Goal: Task Accomplishment & Management: Use online tool/utility

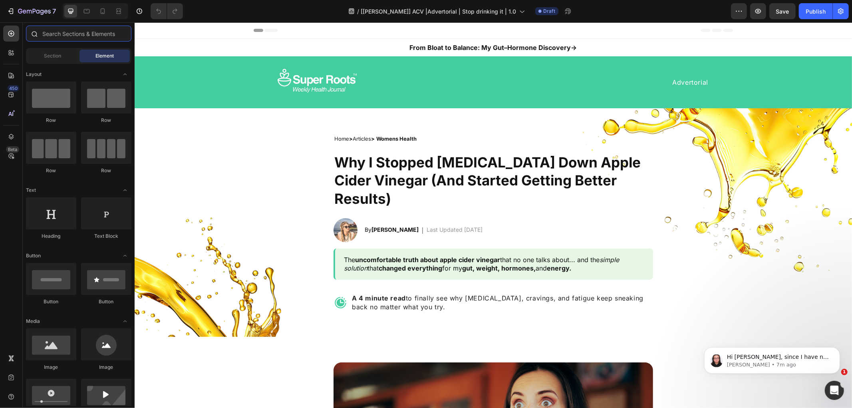
click at [69, 36] on input "text" at bounding box center [78, 34] width 105 height 16
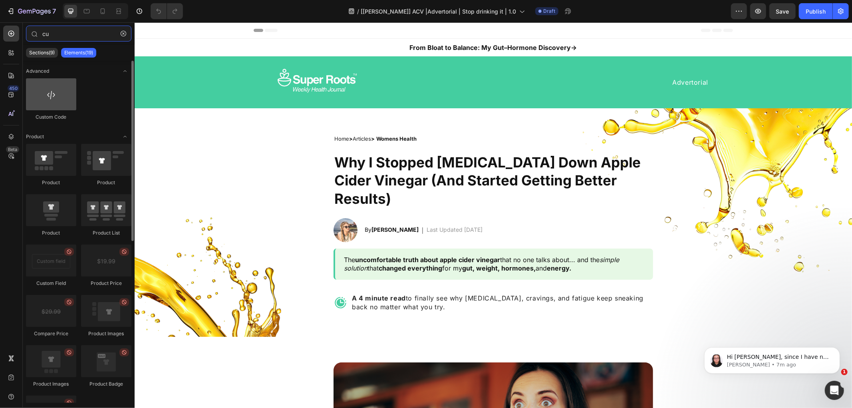
type input "cu"
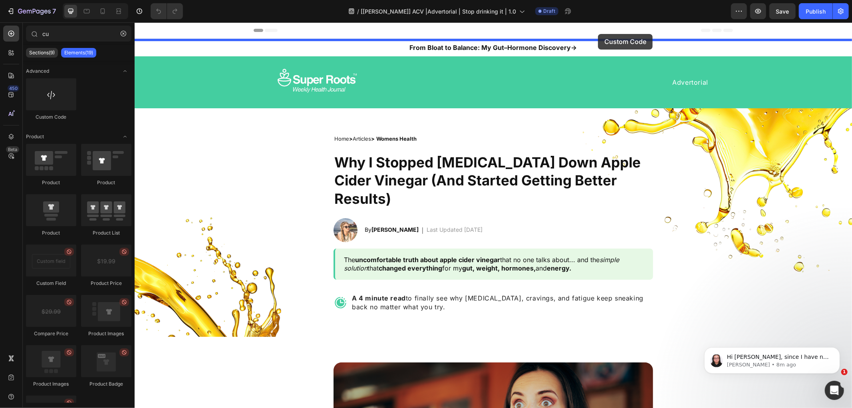
drag, startPoint x: 177, startPoint y: 122, endPoint x: 597, endPoint y: 34, distance: 430.1
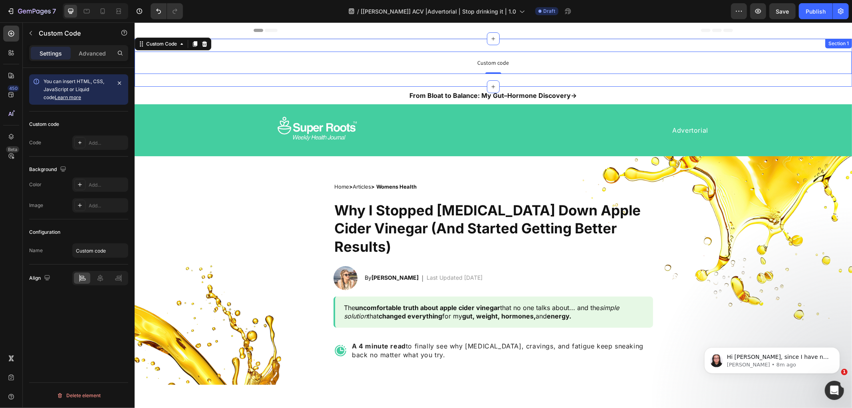
click at [230, 47] on div "Custom code Custom Code 0 Section 1" at bounding box center [492, 62] width 717 height 48
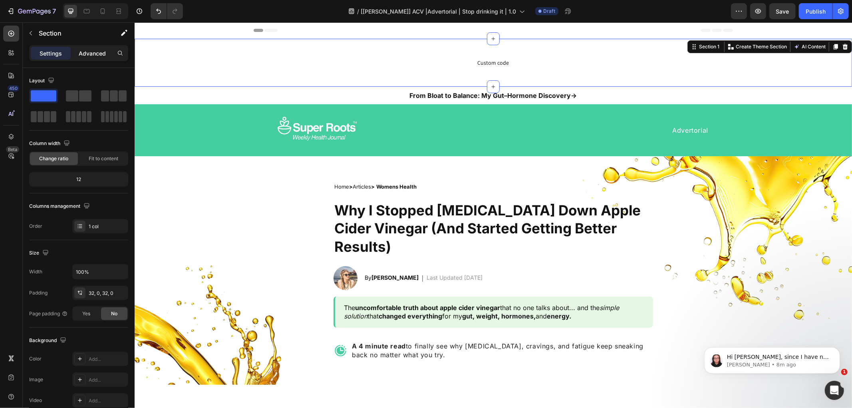
click at [100, 56] on p "Advanced" at bounding box center [92, 53] width 27 height 8
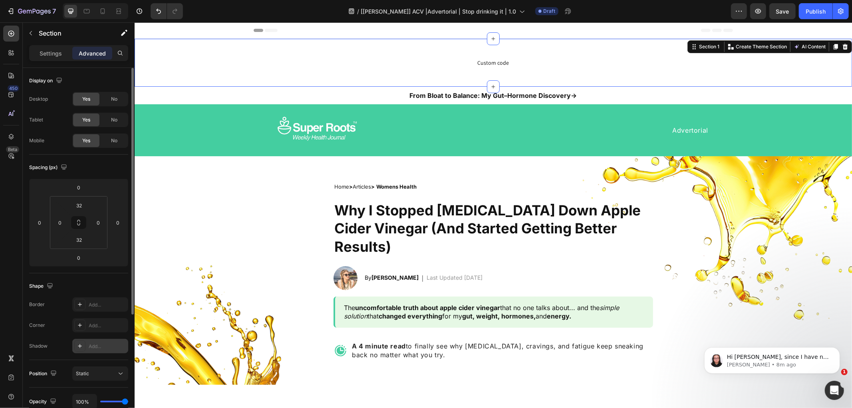
scroll to position [170, 0]
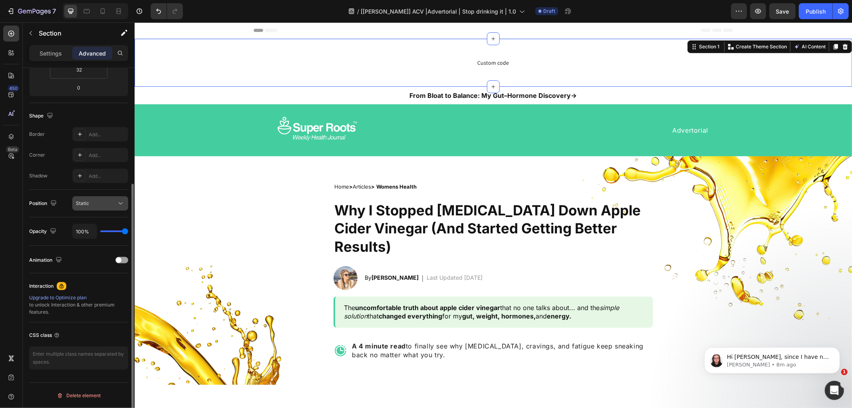
click at [103, 204] on div "Static" at bounding box center [96, 203] width 41 height 7
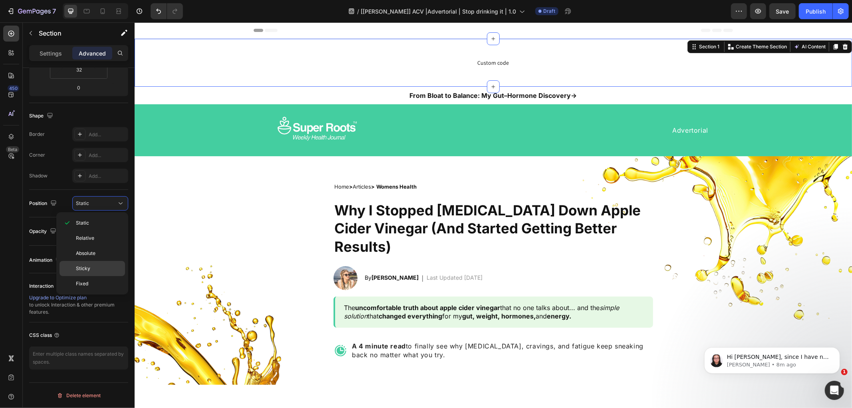
click at [91, 269] on p "Sticky" at bounding box center [99, 268] width 46 height 7
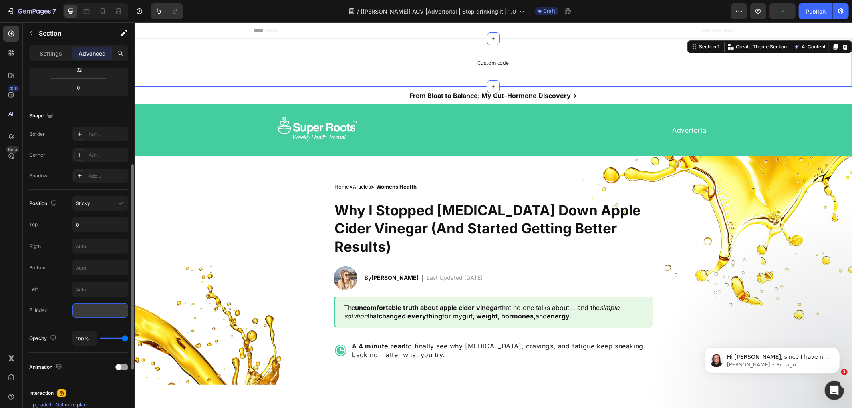
click at [93, 304] on input "number" at bounding box center [100, 310] width 56 height 14
type input "9999"
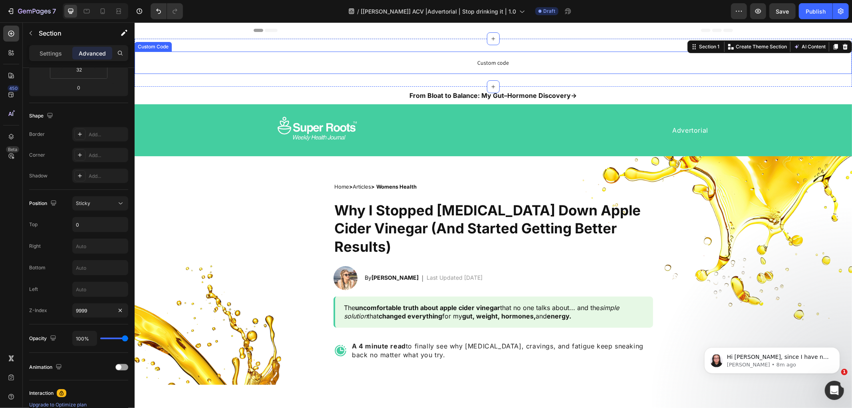
click at [485, 60] on span "Custom code" at bounding box center [492, 63] width 717 height 10
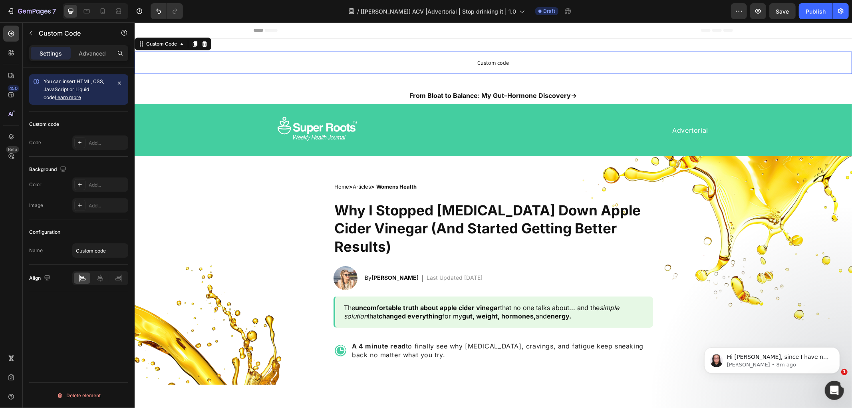
scroll to position [0, 0]
click at [485, 60] on span "Custom code" at bounding box center [492, 63] width 717 height 10
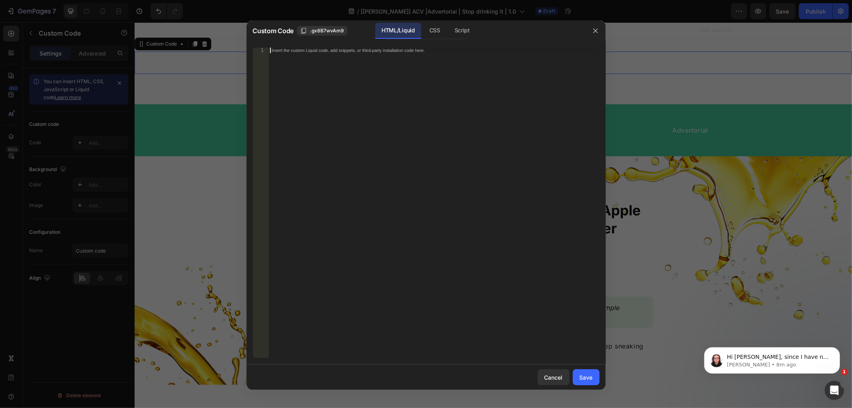
click at [344, 102] on div "Insert the custom Liquid code, add snippets, or third-party installation code h…" at bounding box center [433, 208] width 331 height 321
paste textarea "the click twice issue is fixed but the Lightbox effect for carousel doesn't wor…"
type textarea "the click twice issue is fixed but the Lightbox effect for carousel doesn't wor…"
click at [393, 75] on div "Insert the custom Liquid code, add snippets, or third-party installation code h…" at bounding box center [433, 208] width 331 height 321
click at [325, 93] on div "Insert the custom Liquid code, add snippets, or third-party installation code h…" at bounding box center [433, 208] width 331 height 321
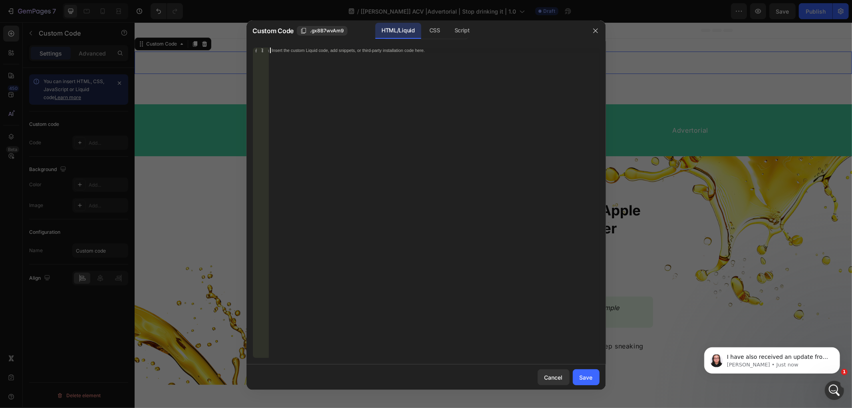
paste textarea "<div id="progressBar"></div>"
type textarea "<div id="progressBar"></div>"
drag, startPoint x: 449, startPoint y: 28, endPoint x: 435, endPoint y: 36, distance: 16.1
click at [449, 28] on div "Script" at bounding box center [462, 31] width 28 height 16
click at [432, 31] on div "CSS" at bounding box center [435, 31] width 24 height 16
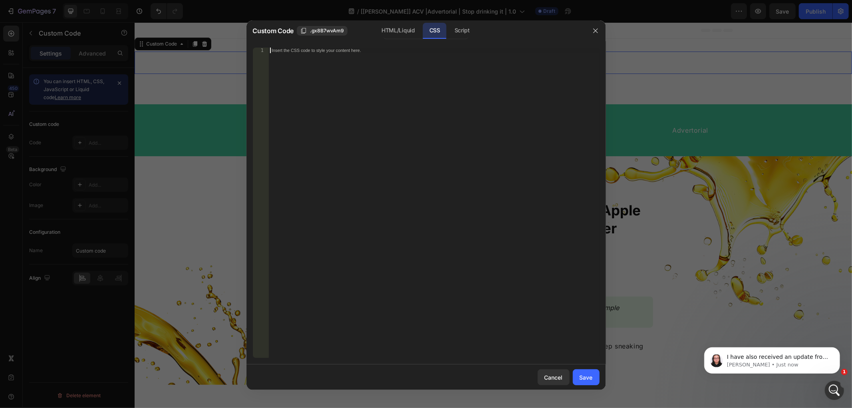
click at [409, 86] on div "Insert the CSS code to style your content here." at bounding box center [433, 208] width 331 height 321
paste textarea "}"
click at [403, 38] on div "HTML/Liquid" at bounding box center [398, 31] width 46 height 16
type textarea "<div id="progressBar"></div>"
click at [360, 135] on div "< div id = "progressBar" > </ div >" at bounding box center [433, 203] width 331 height 310
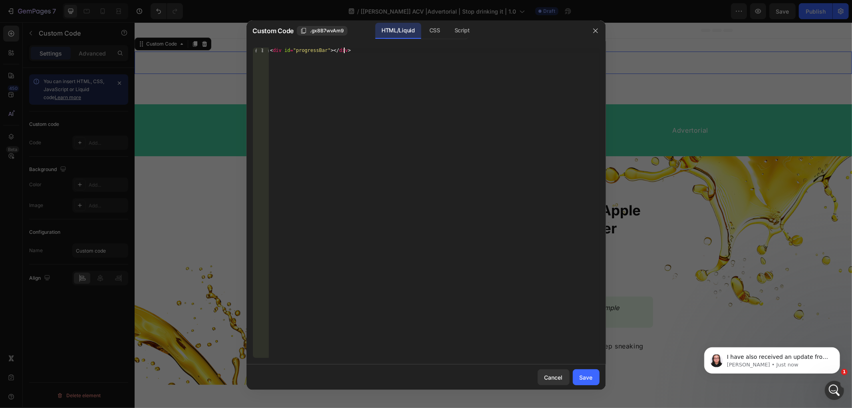
paste textarea
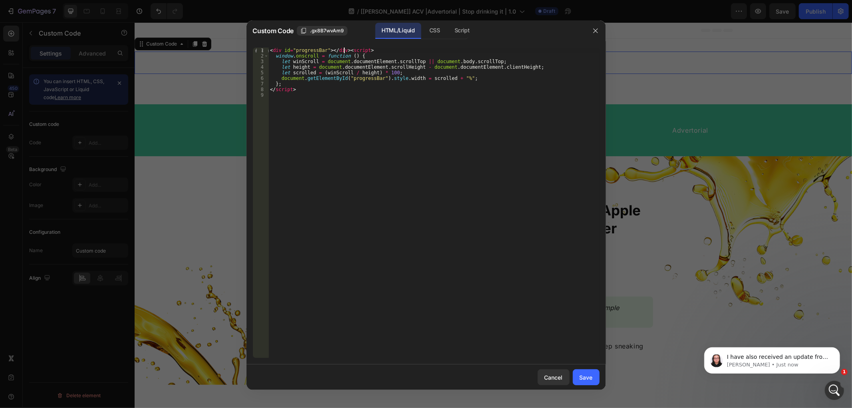
click at [344, 49] on div "< div id = "progressBar" > </ div > < script > window . onscroll = function ( )…" at bounding box center [433, 208] width 331 height 321
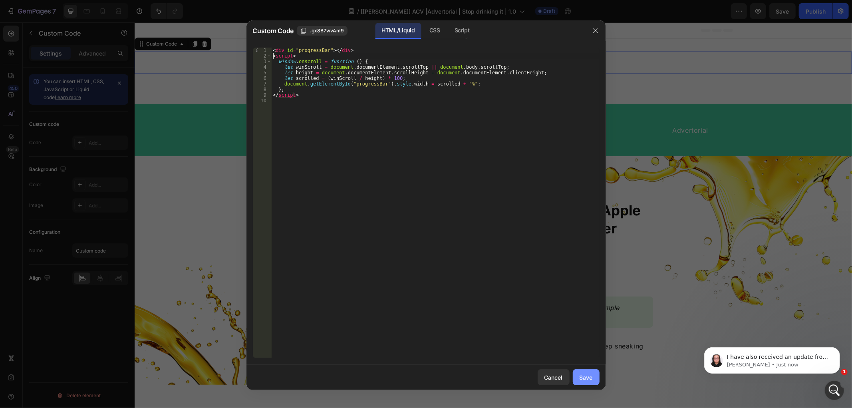
type textarea "<script>"
click at [590, 381] on button "Save" at bounding box center [586, 377] width 27 height 16
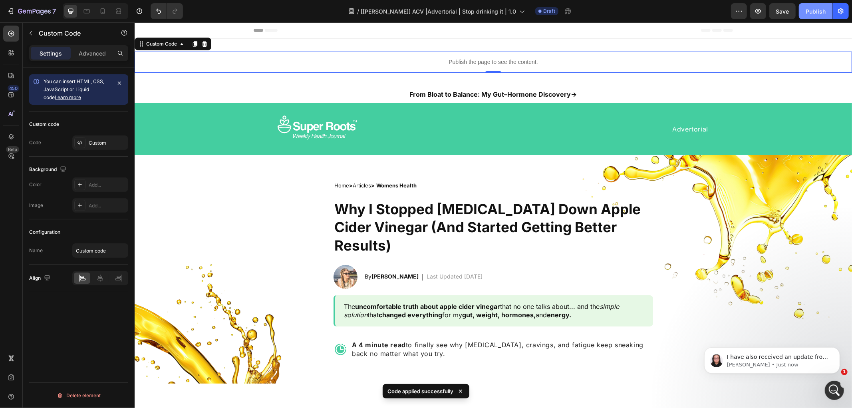
click at [807, 11] on div "Publish" at bounding box center [815, 11] width 20 height 8
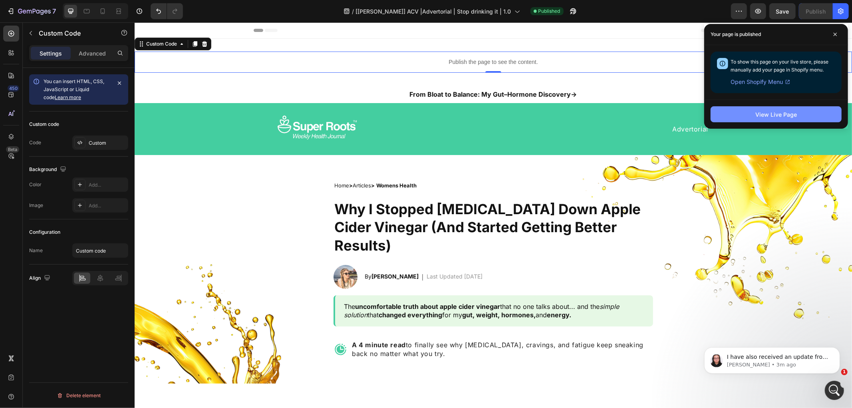
click at [746, 109] on button "View Live Page" at bounding box center [775, 114] width 131 height 16
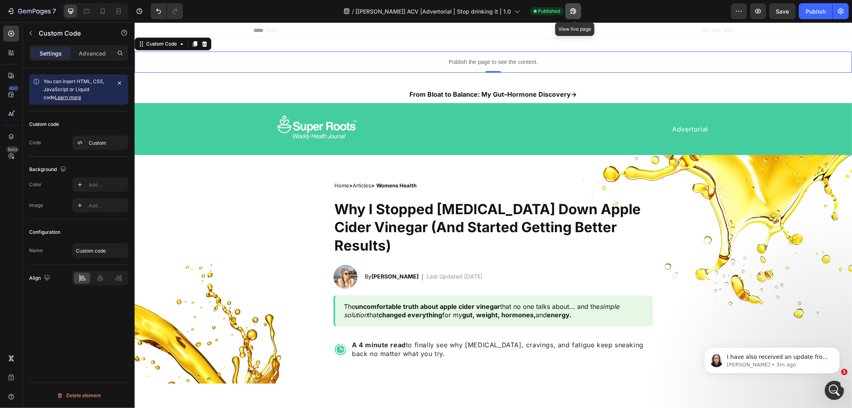
click at [574, 8] on icon "button" at bounding box center [573, 11] width 6 height 6
click at [541, 46] on div "Publish the page to see the content. Custom Code 0 Section 1" at bounding box center [492, 61] width 717 height 47
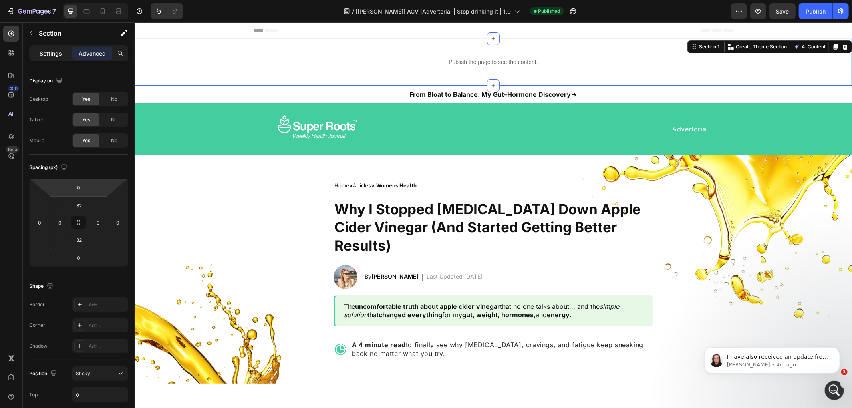
click at [50, 49] on p "Settings" at bounding box center [51, 53] width 22 height 8
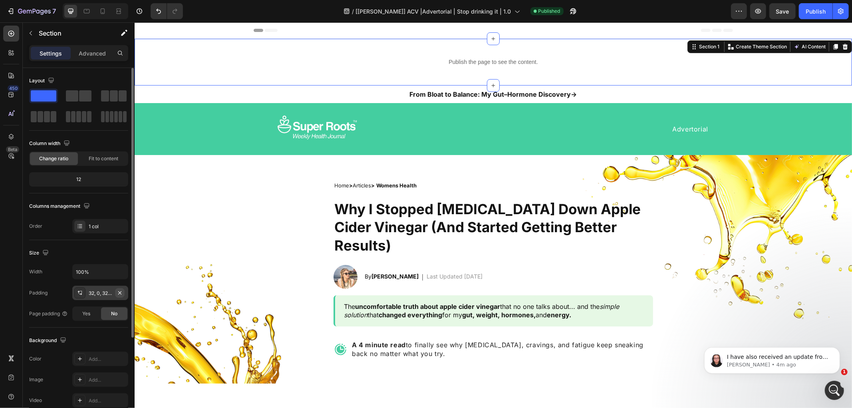
click at [121, 292] on icon "button" at bounding box center [120, 293] width 6 height 6
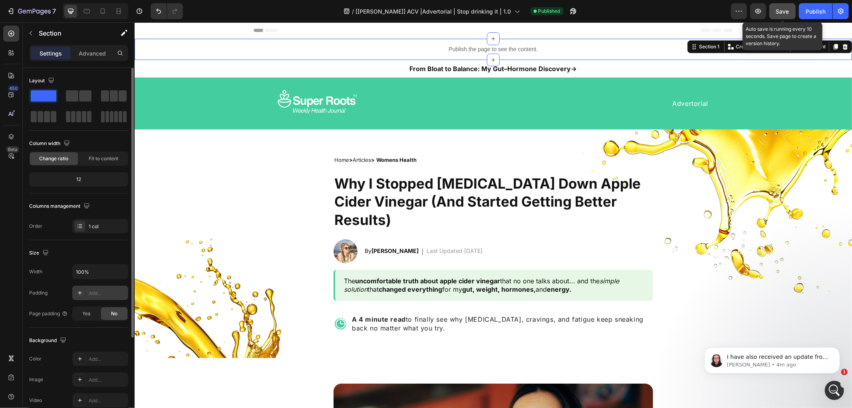
click at [785, 14] on span "Save" at bounding box center [782, 11] width 13 height 7
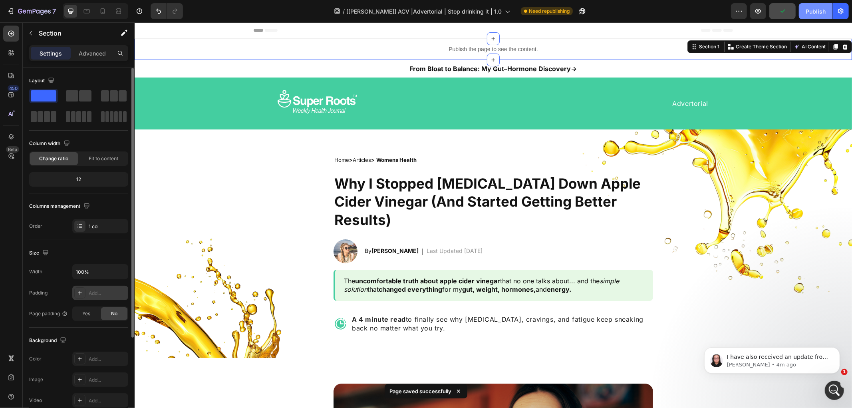
click at [809, 7] on div "Publish" at bounding box center [815, 11] width 20 height 8
click at [468, 50] on p "Publish the page to see the content." at bounding box center [492, 49] width 717 height 8
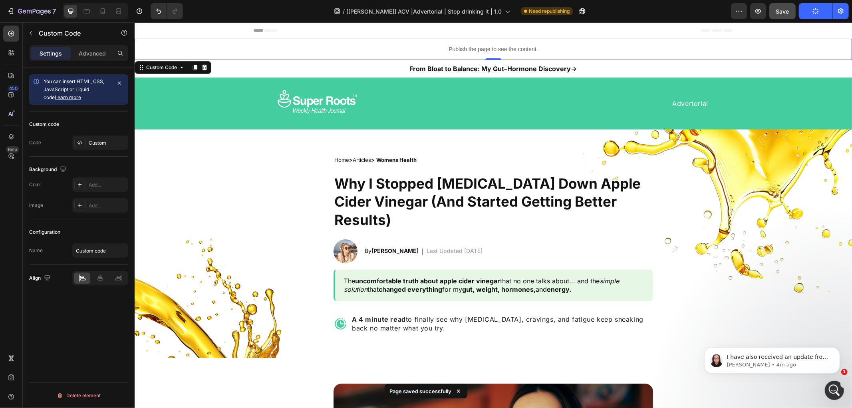
click at [468, 50] on p "Publish the page to see the content." at bounding box center [492, 49] width 717 height 8
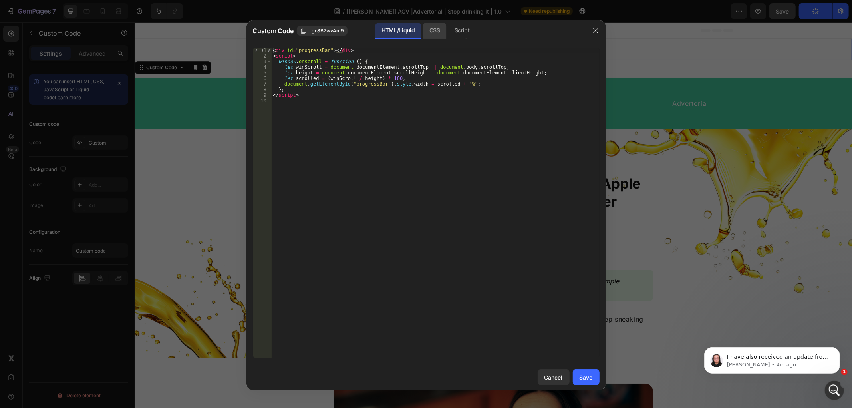
click at [436, 30] on div "CSS" at bounding box center [435, 31] width 24 height 16
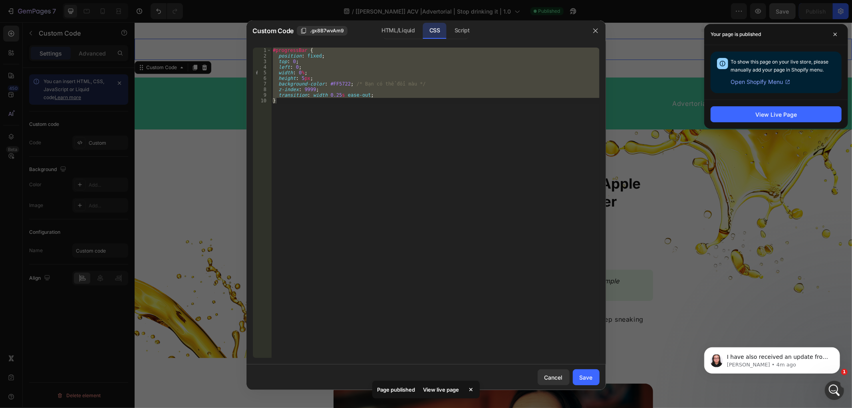
click at [301, 78] on div "#progressBar { position : fixed ; top : 0 ; left : 0 ; width : 0 % ; height : 5…" at bounding box center [435, 203] width 328 height 310
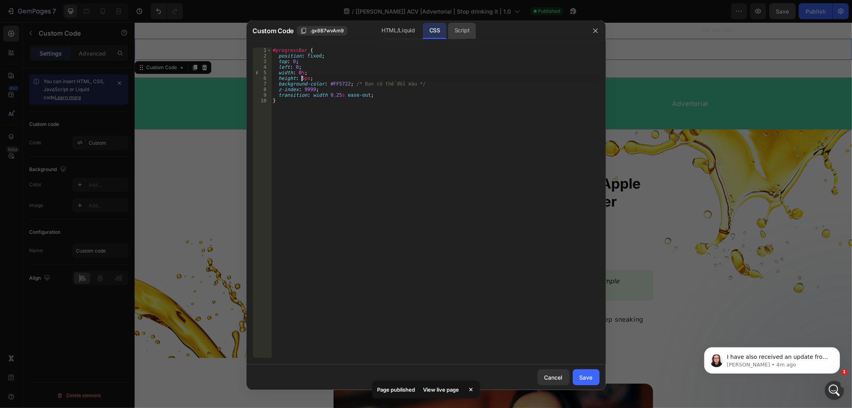
click at [458, 31] on div "Script" at bounding box center [462, 31] width 28 height 16
click at [436, 29] on div "CSS" at bounding box center [435, 31] width 24 height 16
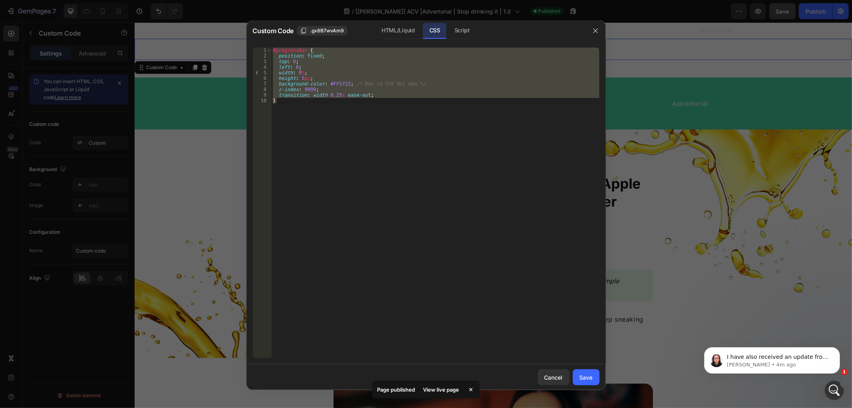
click at [302, 77] on div "#progressBar { position : fixed ; top : 0 ; left : 0 ; width : 0 % ; height : 5…" at bounding box center [435, 203] width 328 height 310
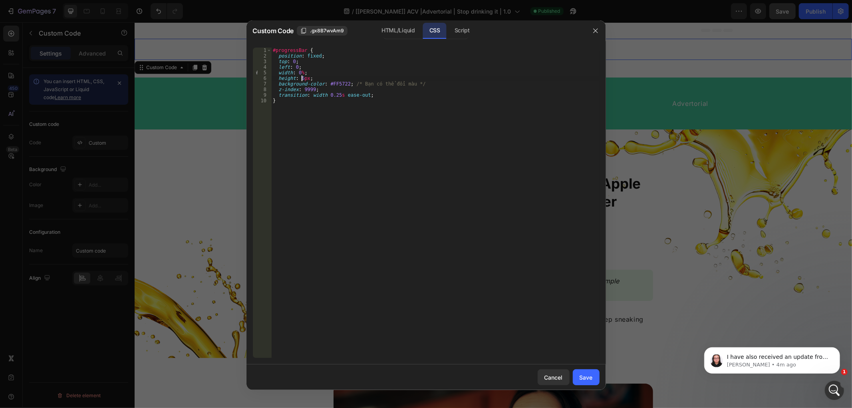
scroll to position [0, 2]
click at [327, 111] on div "#progressBar { position : fixed ; top : 0 ; left : 0 ; width : 0 % ; height : 7…" at bounding box center [435, 208] width 328 height 321
type textarea "transition: width 0.25s ease-out; }"
click at [396, 32] on div "HTML/Liquid" at bounding box center [398, 31] width 46 height 16
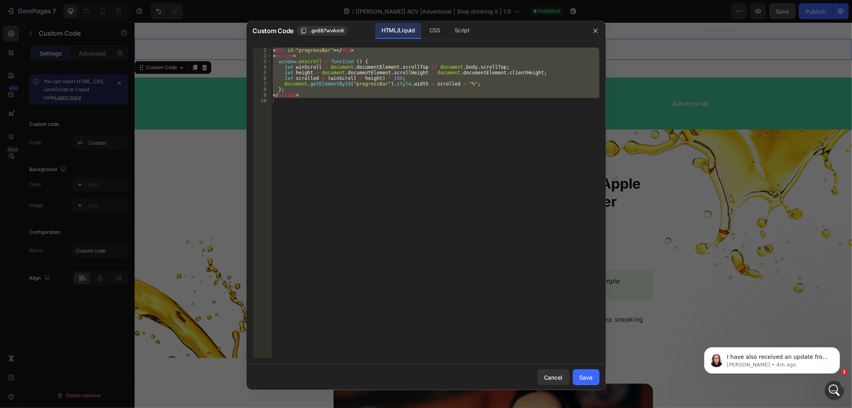
type textarea "</script>"
click at [333, 115] on div "< div id = "progressBar" > </ div > < script > window . onscroll = function ( )…" at bounding box center [435, 203] width 328 height 310
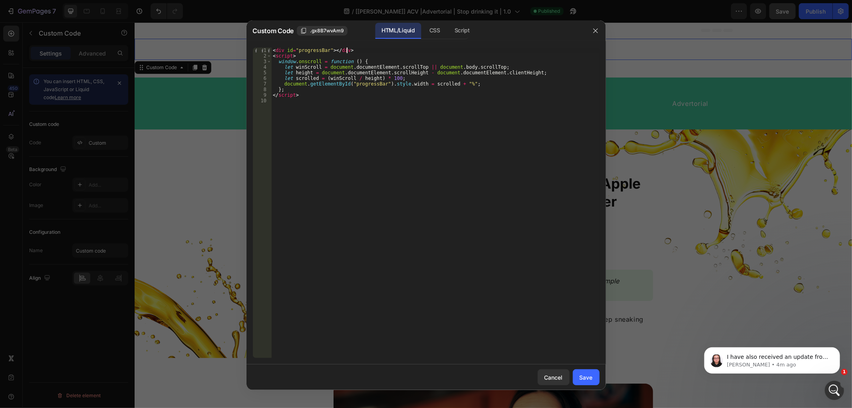
click at [354, 51] on div "< div id = "progressBar" > </ div > < script > window . onscroll = function ( )…" at bounding box center [435, 208] width 328 height 321
type textarea "<div id="progressBar"></div>"
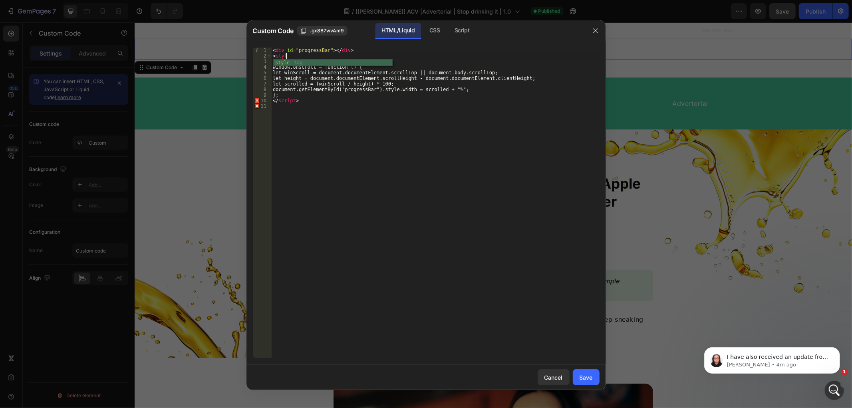
scroll to position [0, 1]
type textarea "<style>"
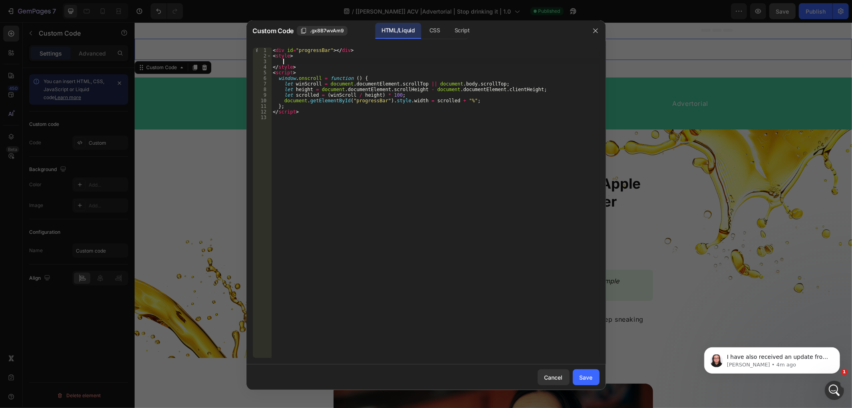
paste textarea "}"
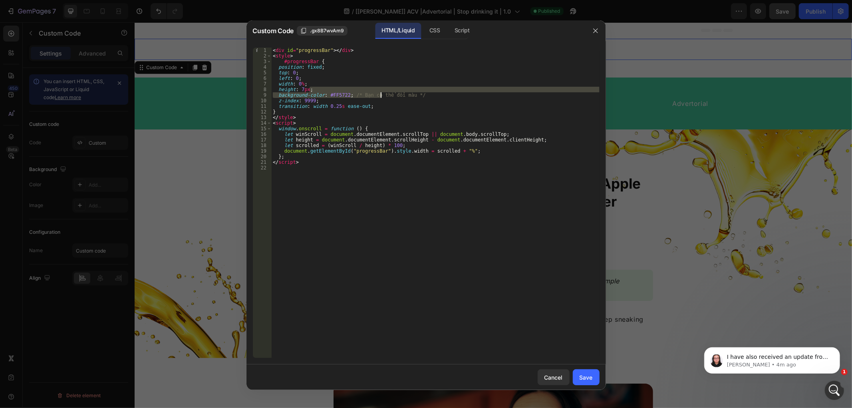
drag, startPoint x: 416, startPoint y: 92, endPoint x: 349, endPoint y: 95, distance: 67.1
click at [349, 95] on div "< div id = "progressBar" > </ div > < style > #progressBar { position : fixed ;…" at bounding box center [435, 208] width 328 height 321
click at [349, 96] on div "< div id = "progressBar" > </ div > < style > #progressBar { position : fixed ;…" at bounding box center [435, 203] width 328 height 310
drag, startPoint x: 349, startPoint y: 94, endPoint x: 413, endPoint y: 92, distance: 63.1
click at [413, 92] on div "< div id = "progressBar" > </ div > < style > #progressBar { position : fixed ;…" at bounding box center [435, 208] width 328 height 321
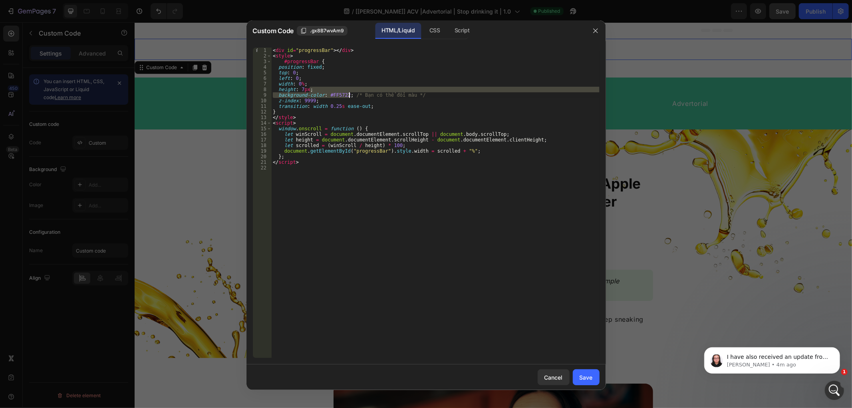
click at [408, 94] on div "< div id = "progressBar" > </ div > < style > #progressBar { position : fixed ;…" at bounding box center [435, 208] width 328 height 321
drag, startPoint x: 416, startPoint y: 94, endPoint x: 350, endPoint y: 96, distance: 65.9
click at [350, 96] on div "< div id = "progressBar" > </ div > < style > #progressBar { position : fixed ;…" at bounding box center [435, 208] width 328 height 321
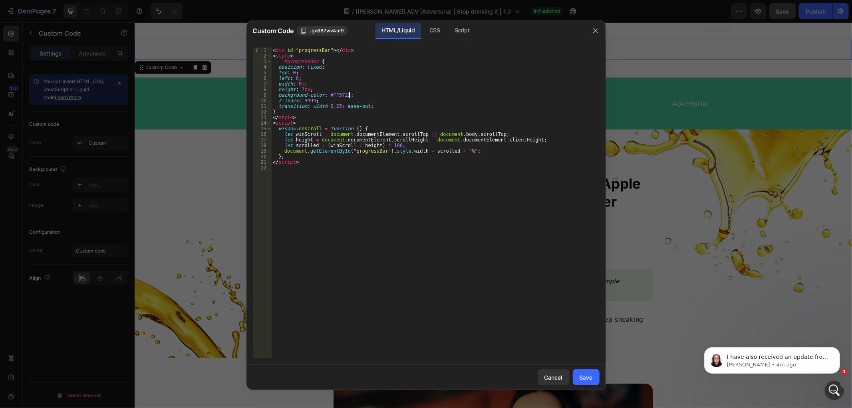
click at [296, 51] on div "< div id = "progressBar" > </ div > < style > #progressBar { position : fixed ;…" at bounding box center [435, 208] width 328 height 321
click at [333, 50] on div "< div id = "gp-progressBar" > </ div > < style > #progressBar { position : fixe…" at bounding box center [435, 208] width 328 height 321
click at [296, 50] on div "< div id = "gp-progressBar-page" > </ div > < style > #progressBar { position :…" at bounding box center [435, 208] width 328 height 321
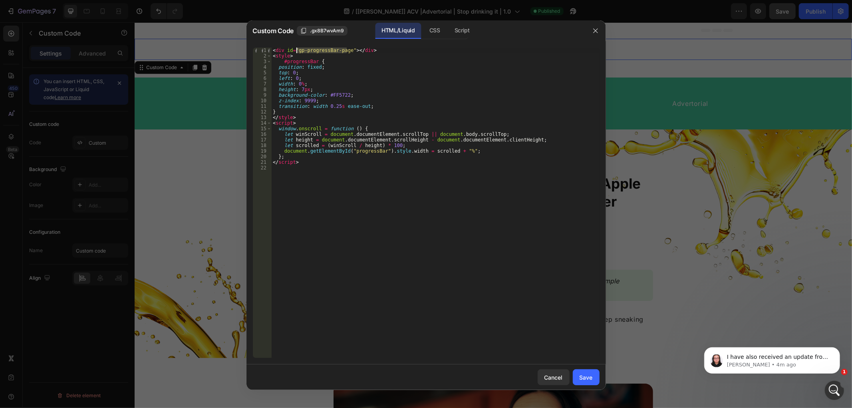
click at [307, 62] on div "< div id = "gp-progressBar-page" > </ div > < style > #progressBar { position :…" at bounding box center [435, 208] width 328 height 321
paste textarea "gp-progressBar-page"
click at [371, 150] on div "< div id = "gp-progressBar-page" > </ div > < style > #gp-progressBar-page { po…" at bounding box center [435, 208] width 328 height 321
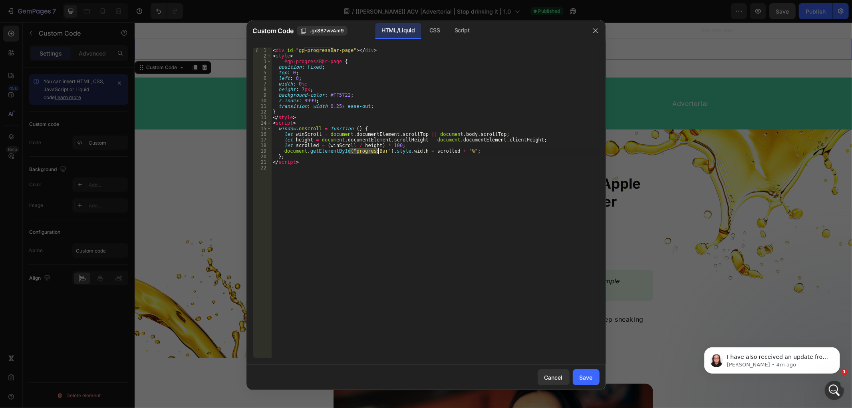
click at [371, 150] on div "< div id = "gp-progressBar-page" > </ div > < style > #gp-progressBar-page { po…" at bounding box center [435, 208] width 328 height 321
paste textarea "gp-progressBar-page"
type textarea "document.getElementById("gp-progressBar-page").style.width = scrolled + "%";"
click at [588, 378] on div "Save" at bounding box center [585, 377] width 13 height 8
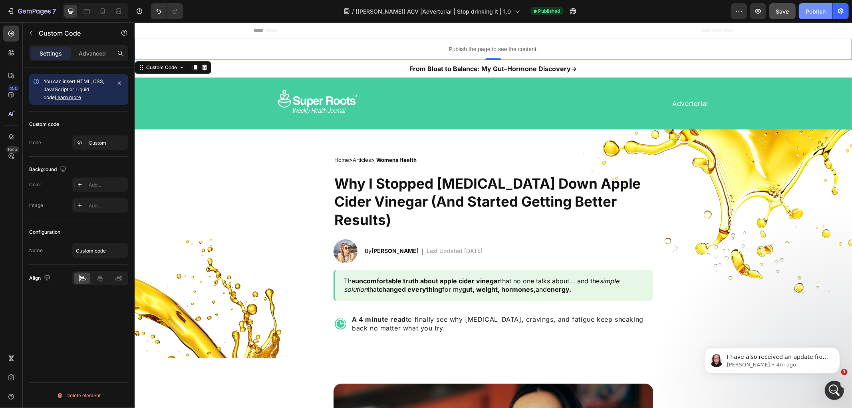
click at [811, 14] on div "Publish" at bounding box center [815, 11] width 20 height 8
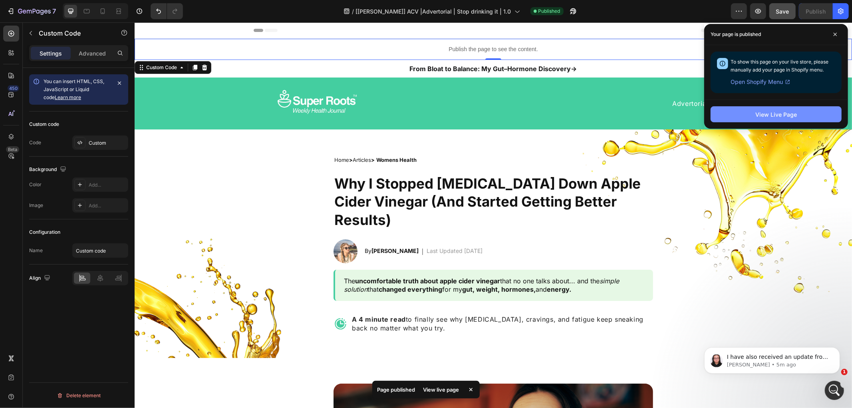
click at [768, 111] on div "View Live Page" at bounding box center [776, 114] width 42 height 8
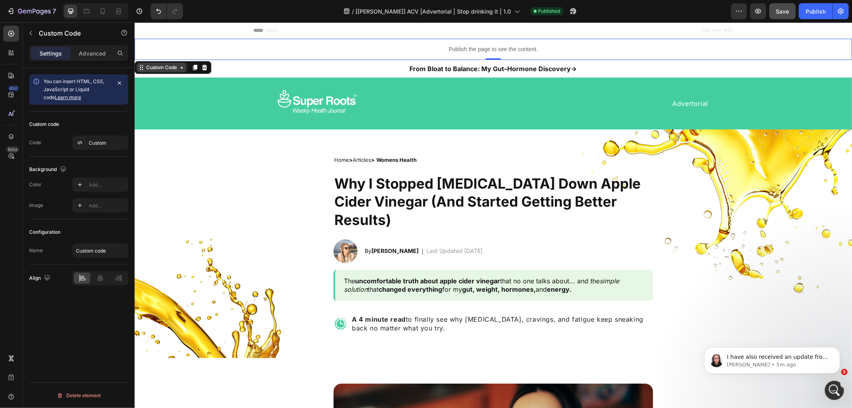
click at [174, 66] on div "Custom Code" at bounding box center [161, 66] width 34 height 7
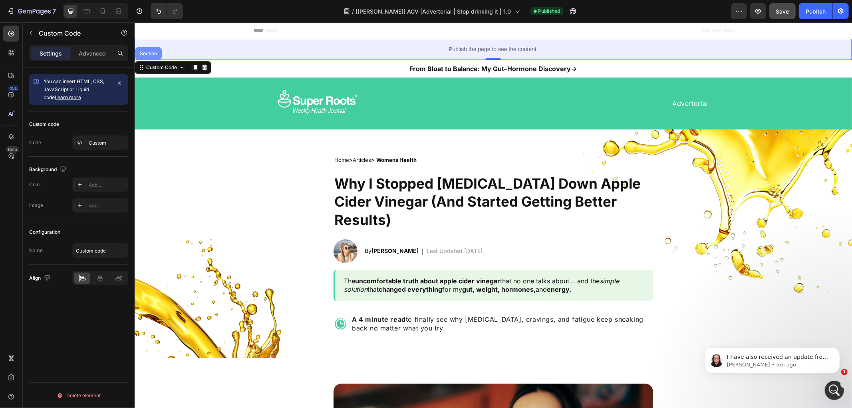
click at [148, 52] on div "Section" at bounding box center [148, 53] width 20 height 5
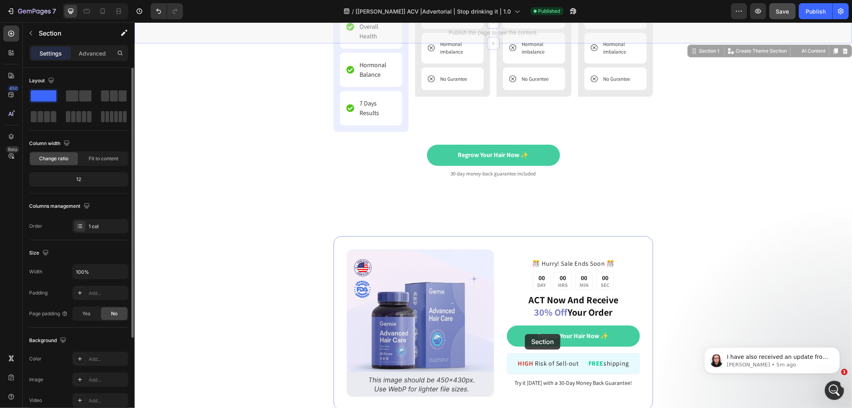
scroll to position [6227, 0]
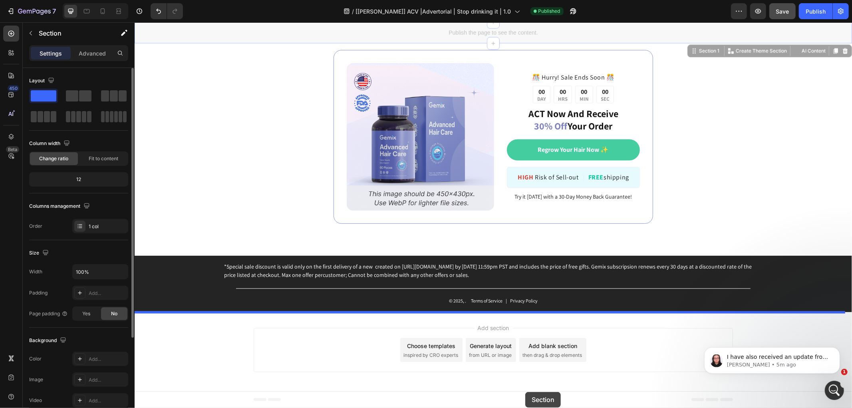
drag, startPoint x: 692, startPoint y: 65, endPoint x: 525, endPoint y: 391, distance: 366.8
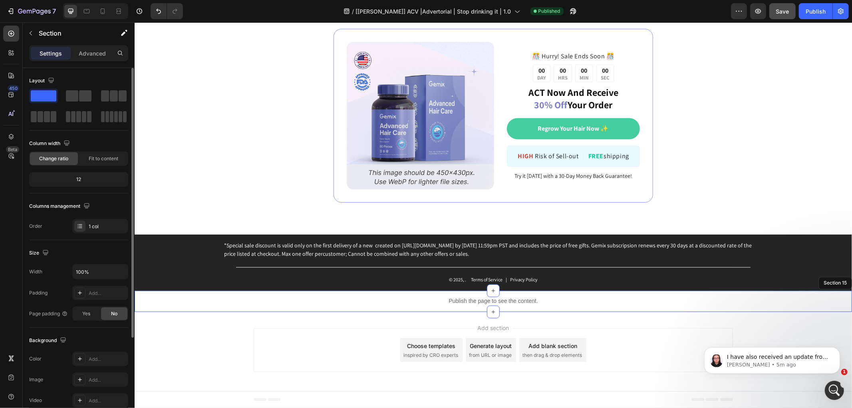
scroll to position [6205, 0]
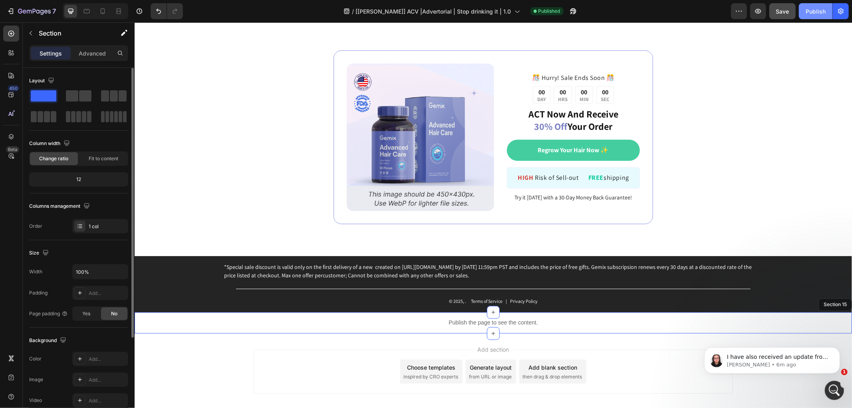
click at [810, 7] on div "Publish" at bounding box center [815, 11] width 20 height 8
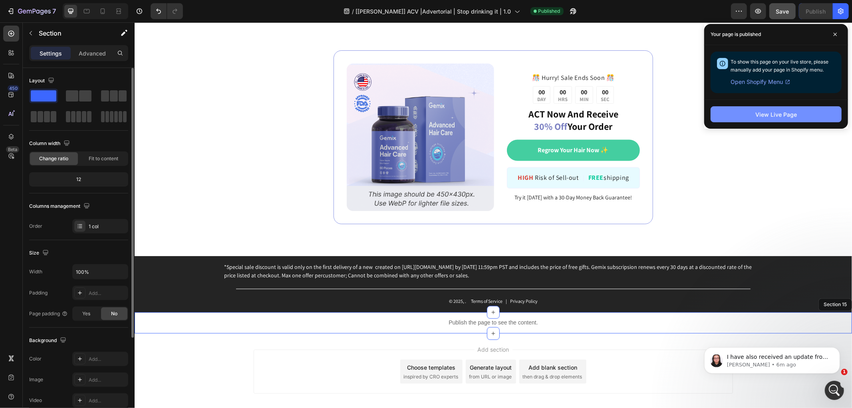
click at [777, 122] on button "View Live Page" at bounding box center [775, 114] width 131 height 16
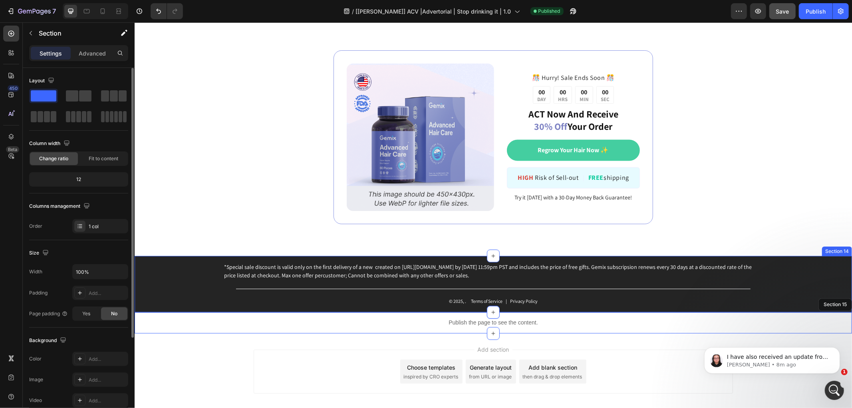
click at [455, 319] on p "Publish the page to see the content." at bounding box center [492, 322] width 717 height 8
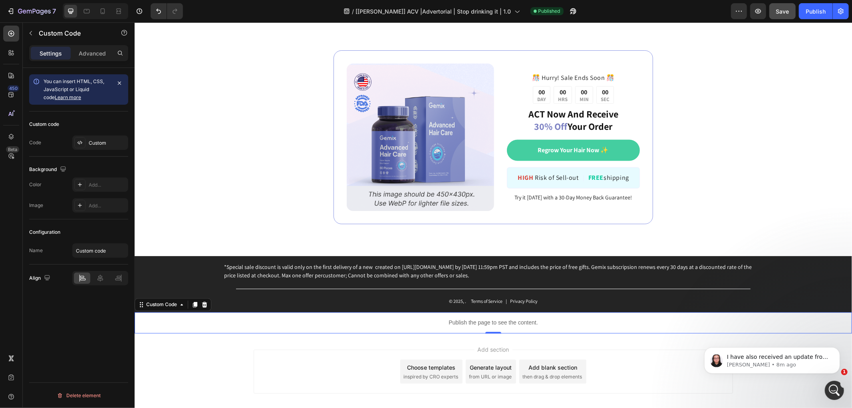
click at [455, 319] on p "Publish the page to see the content." at bounding box center [492, 322] width 717 height 8
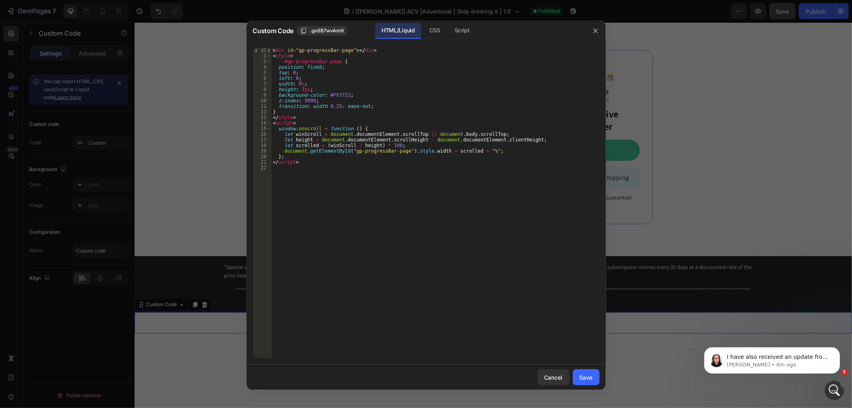
type textarea "transition: width 0.25s ease-out;"
click at [371, 107] on div "< div id = "gp-progressBar-page" > </ div > < style > #gp-progressBar-page { po…" at bounding box center [435, 208] width 328 height 321
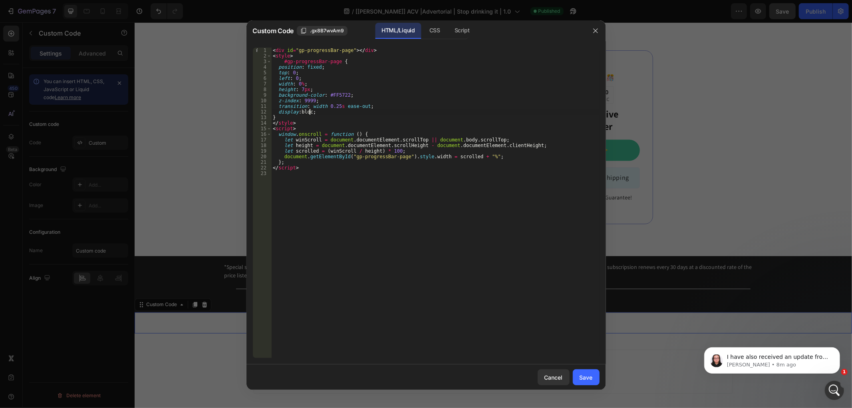
scroll to position [0, 3]
type textarea "display:block !;"
click at [584, 373] on div "Save" at bounding box center [585, 377] width 13 height 8
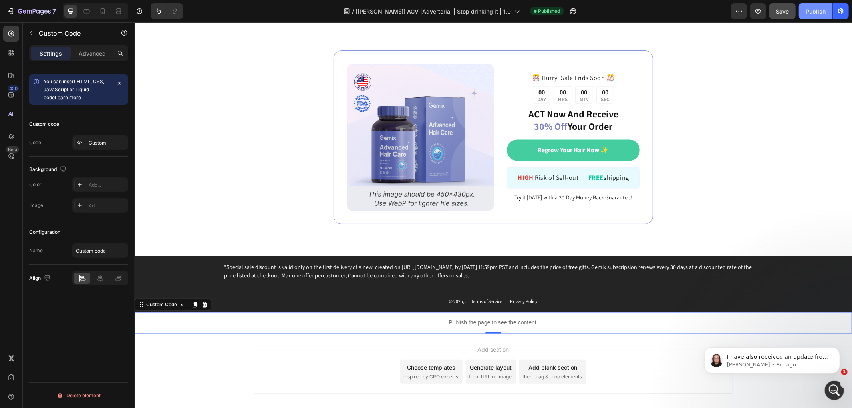
click at [808, 12] on div "Publish" at bounding box center [815, 11] width 20 height 8
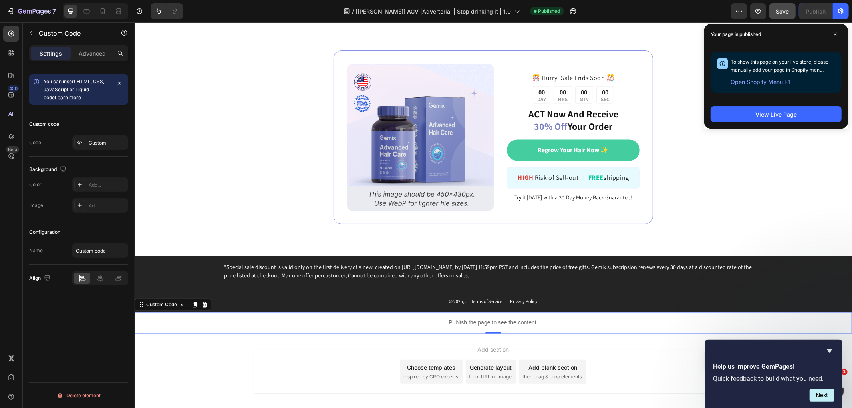
click at [494, 322] on p "Publish the page to see the content." at bounding box center [492, 322] width 717 height 8
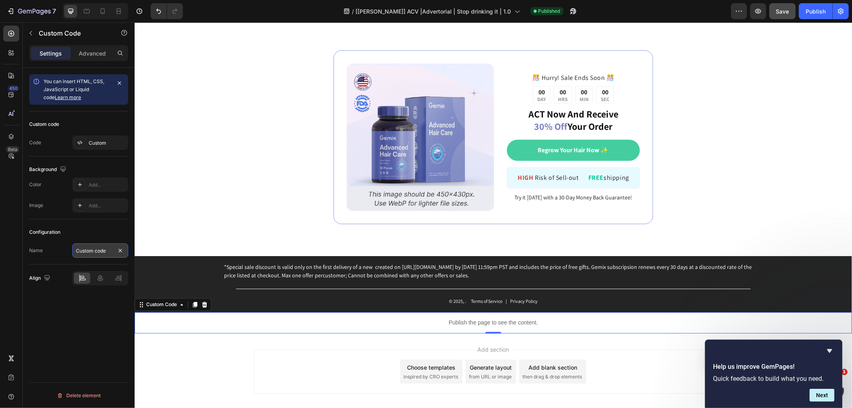
click at [93, 250] on input "Custom code" at bounding box center [100, 250] width 56 height 14
type input "Customize Progress Bar"
click at [831, 349] on icon "Hide survey" at bounding box center [829, 351] width 5 height 4
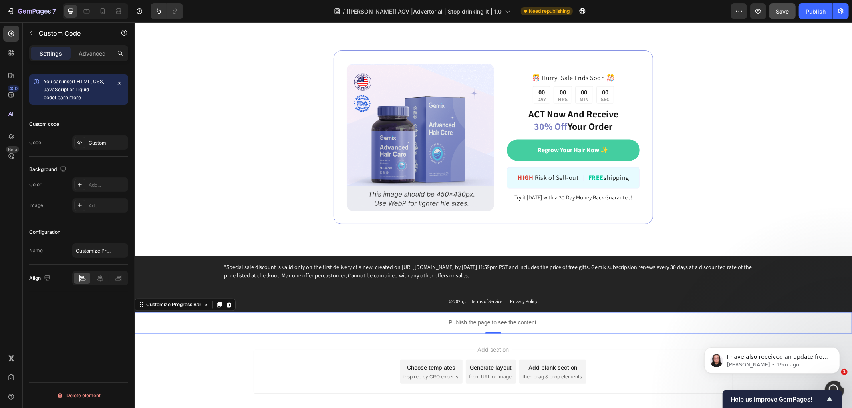
click at [372, 325] on p "Publish the page to see the content." at bounding box center [492, 322] width 717 height 8
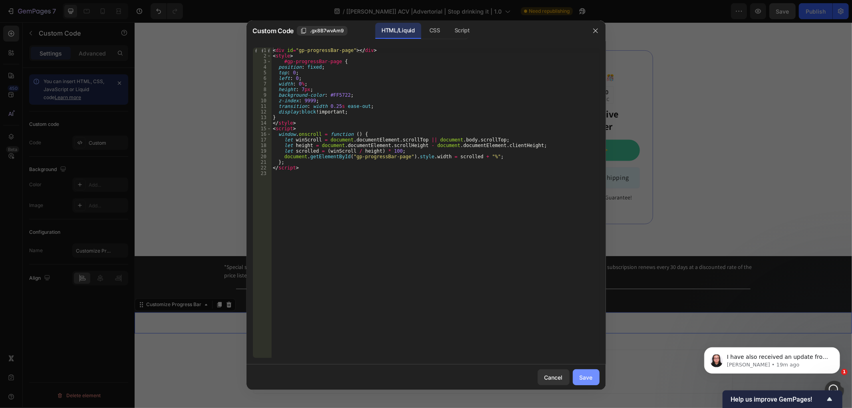
click at [588, 373] on div "Save" at bounding box center [585, 377] width 13 height 8
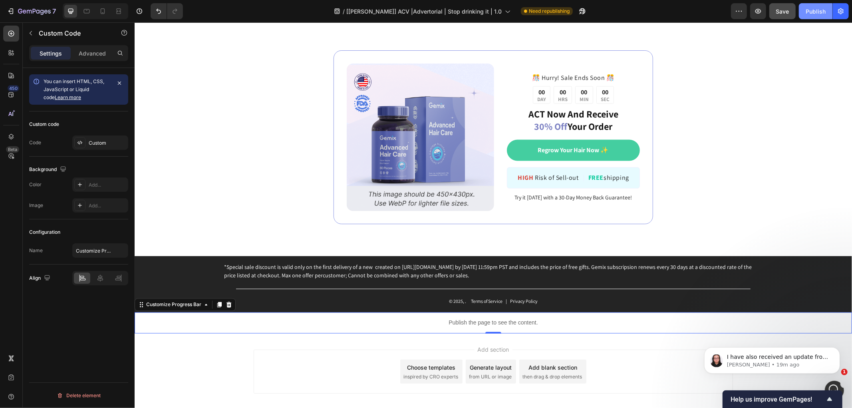
click at [813, 14] on div "Publish" at bounding box center [815, 11] width 20 height 8
